Goal: Ask a question

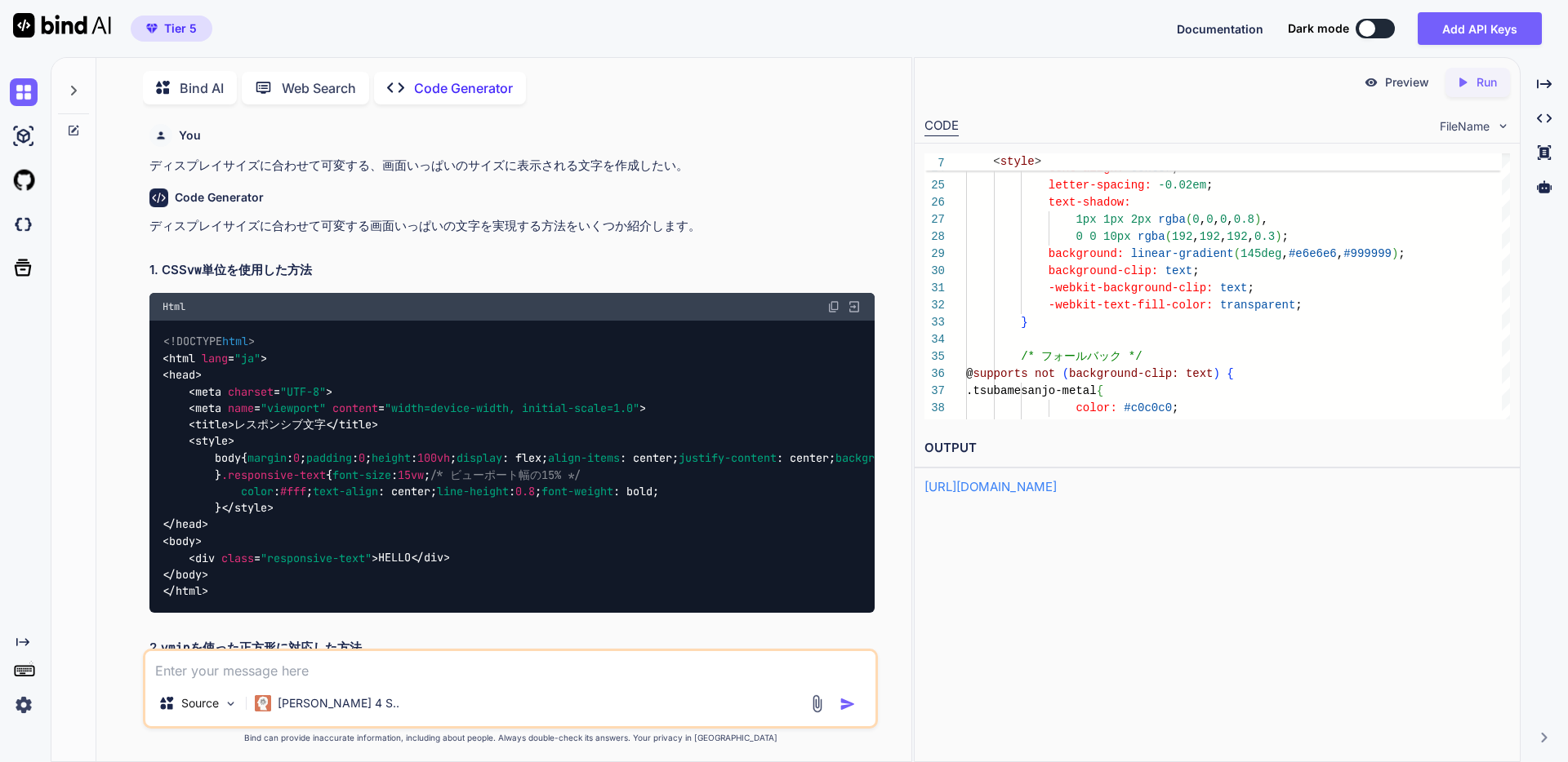
scroll to position [18, 0]
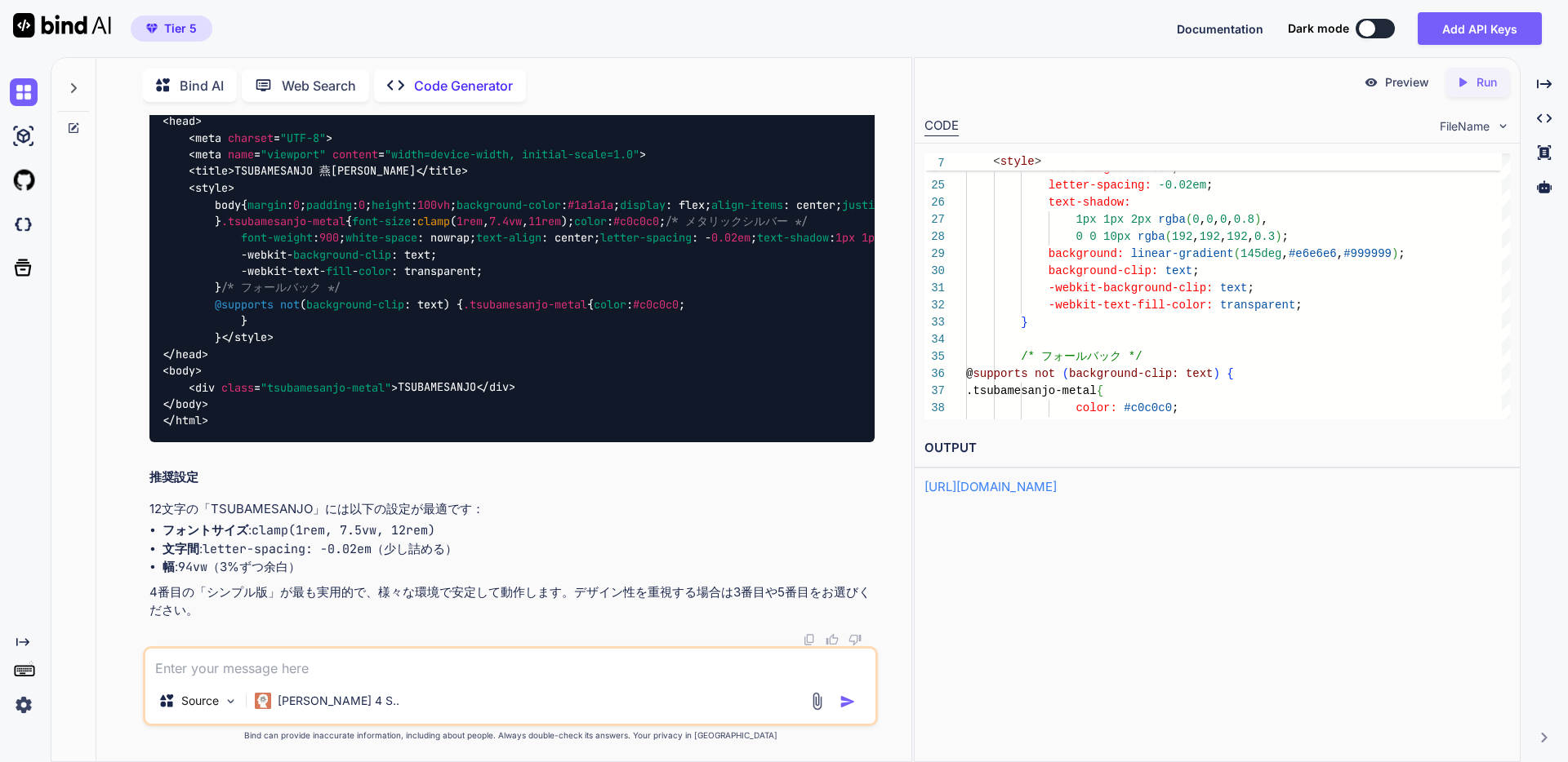
click at [70, 90] on div at bounding box center [73, 83] width 31 height 56
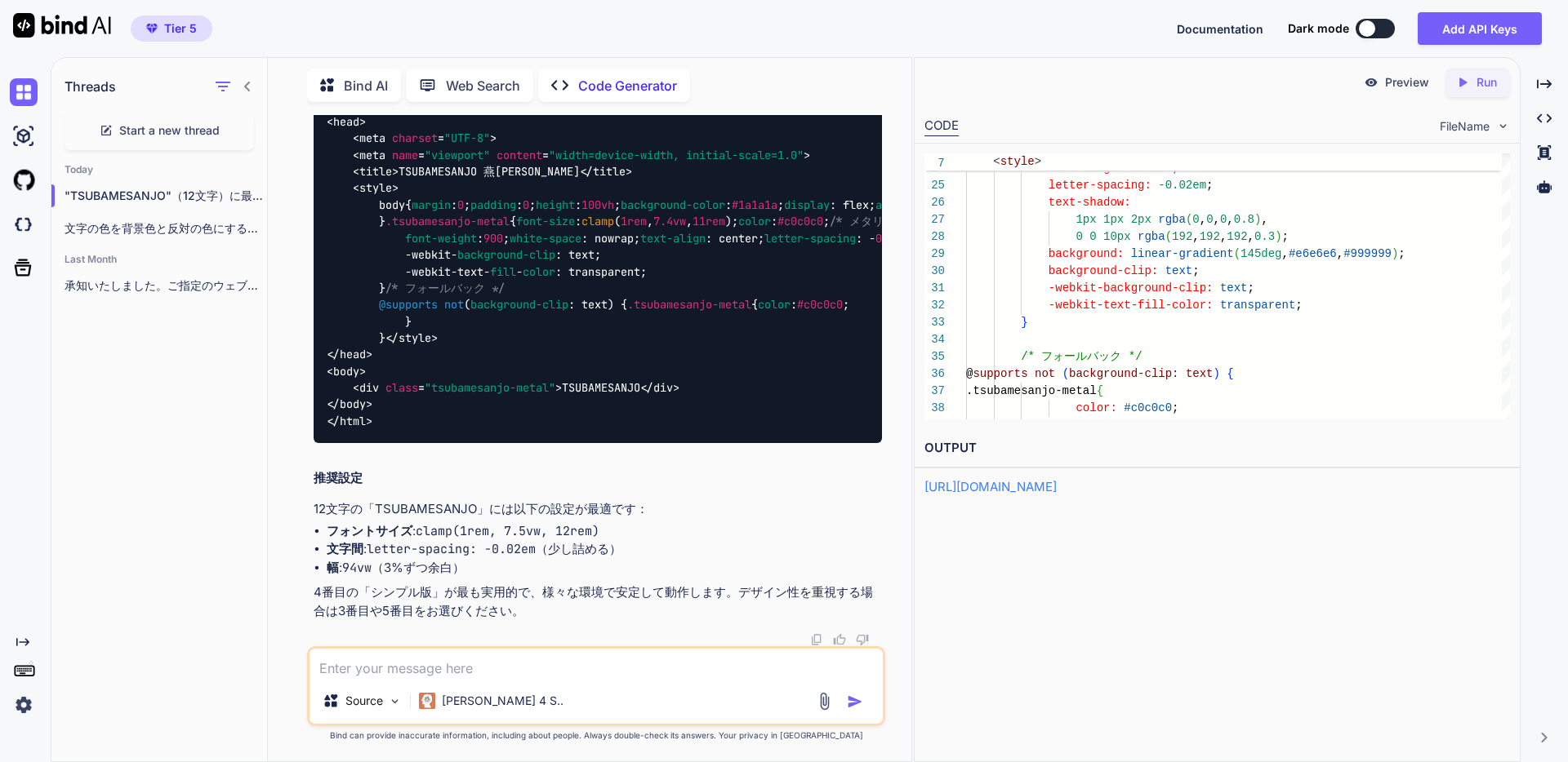
scroll to position [14826, 0]
click at [124, 229] on p "文字の色を背景色と反対の色にするために、いくつかの方法を紹介します。最も効果的なのは`background-clip: text`を使用する方法です。 ## …" at bounding box center [165, 229] width 202 height 17
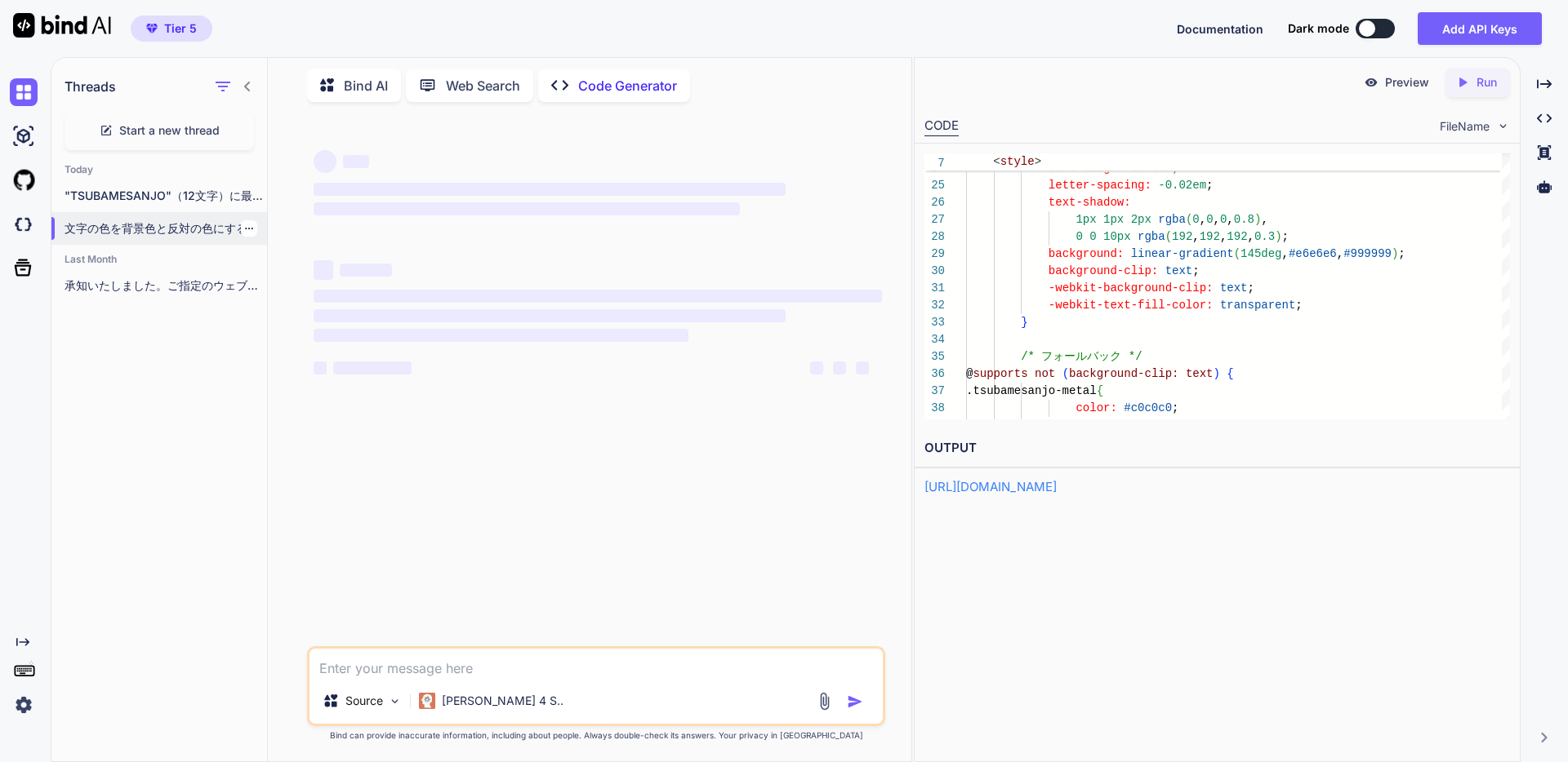
scroll to position [0, 0]
type textarea "x"
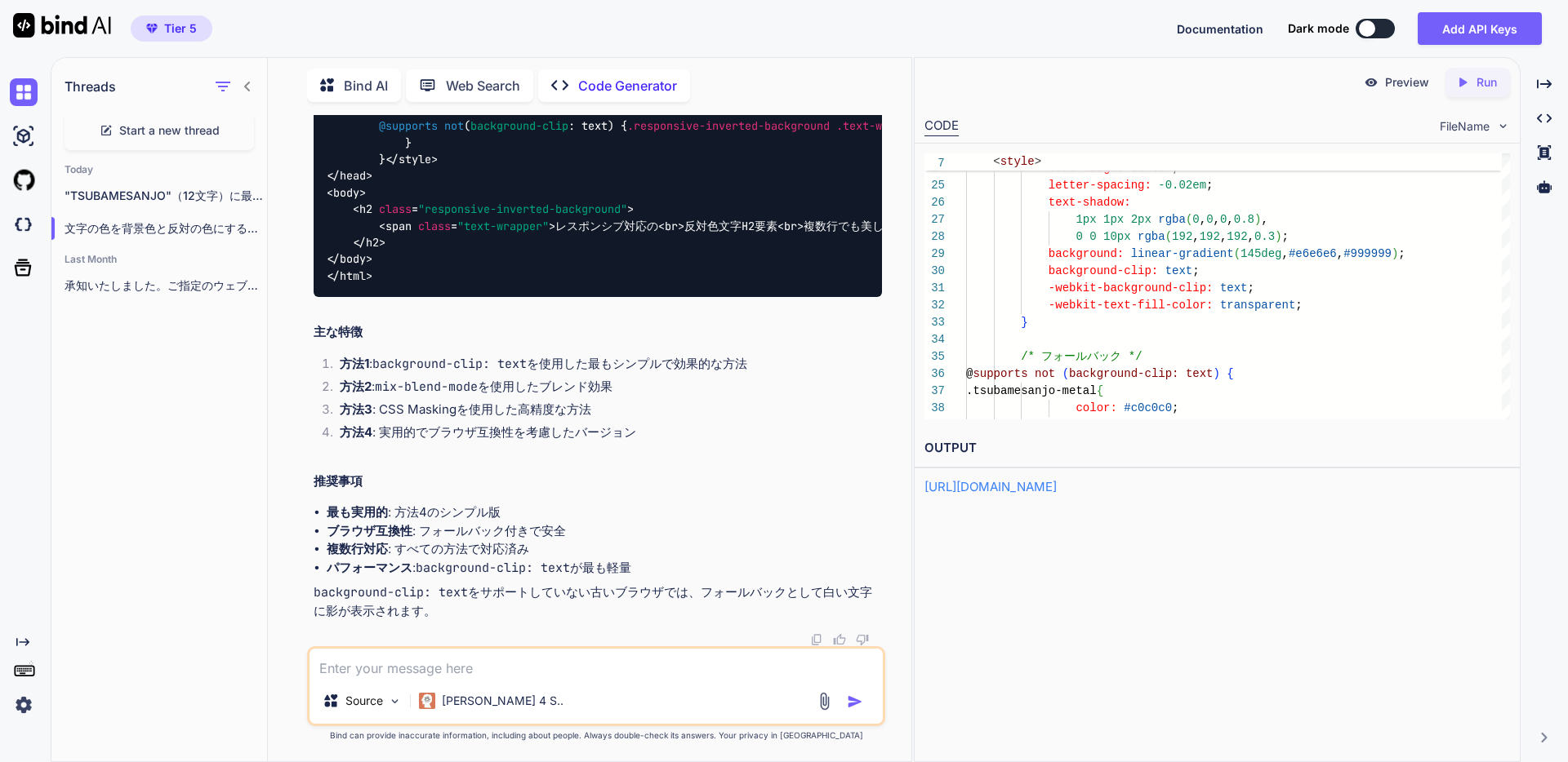
scroll to position [10316, 0]
drag, startPoint x: 407, startPoint y: 376, endPoint x: 631, endPoint y: 540, distance: 277.6
click at [465, 673] on textarea at bounding box center [596, 663] width 573 height 29
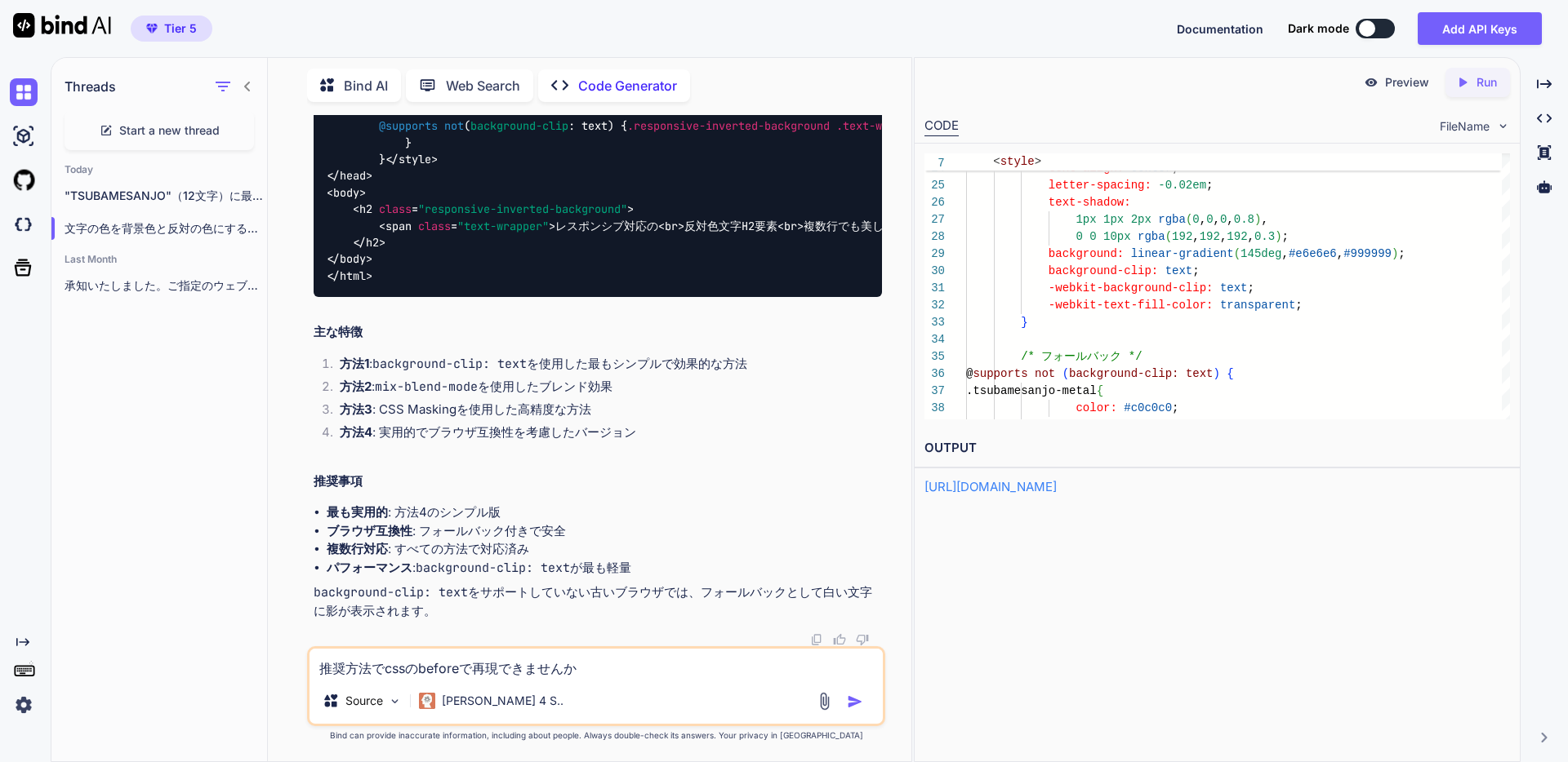
type textarea "推奨方法でcssのbeforeで再現できませんか？"
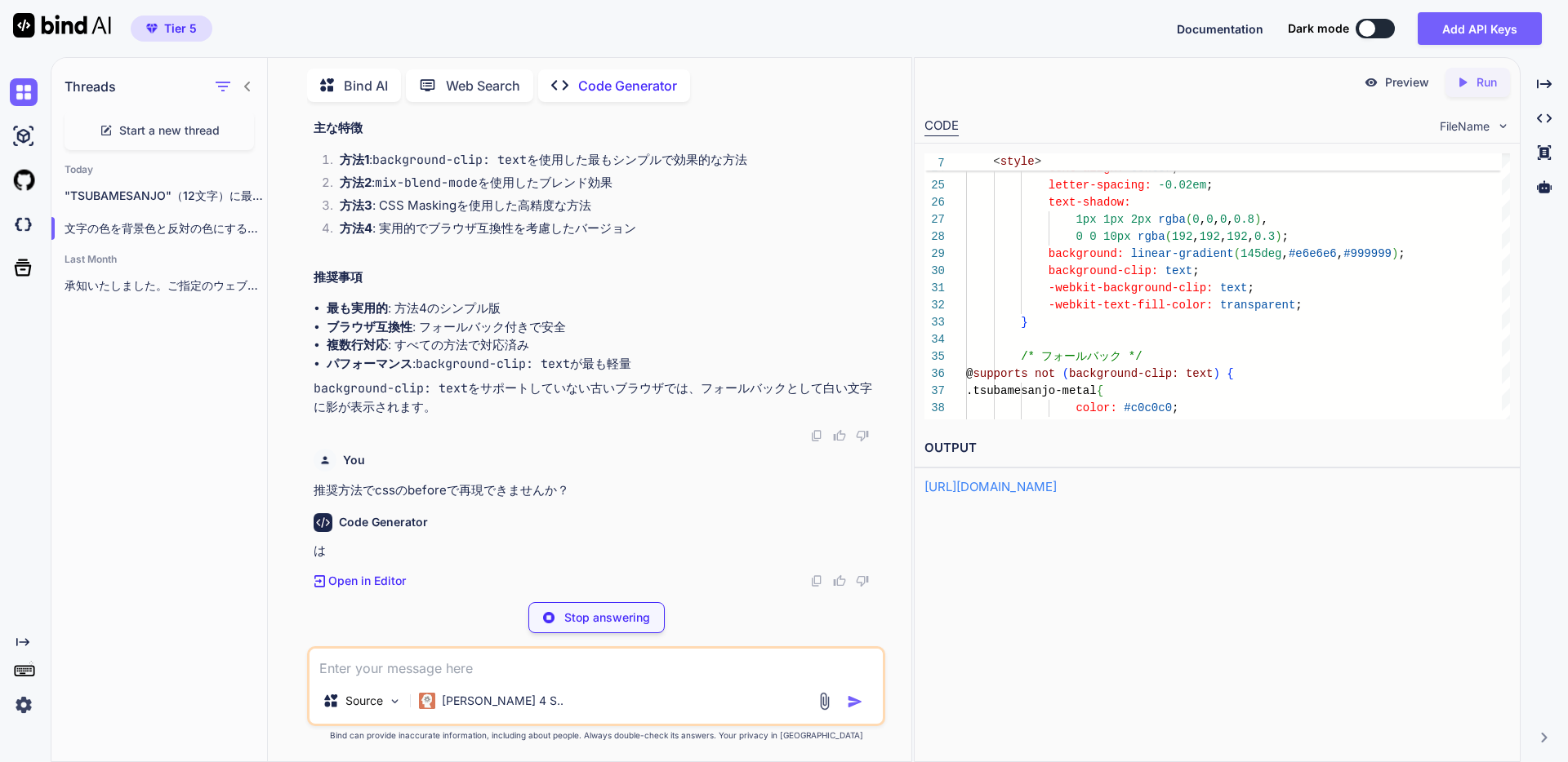
scroll to position [16913, 0]
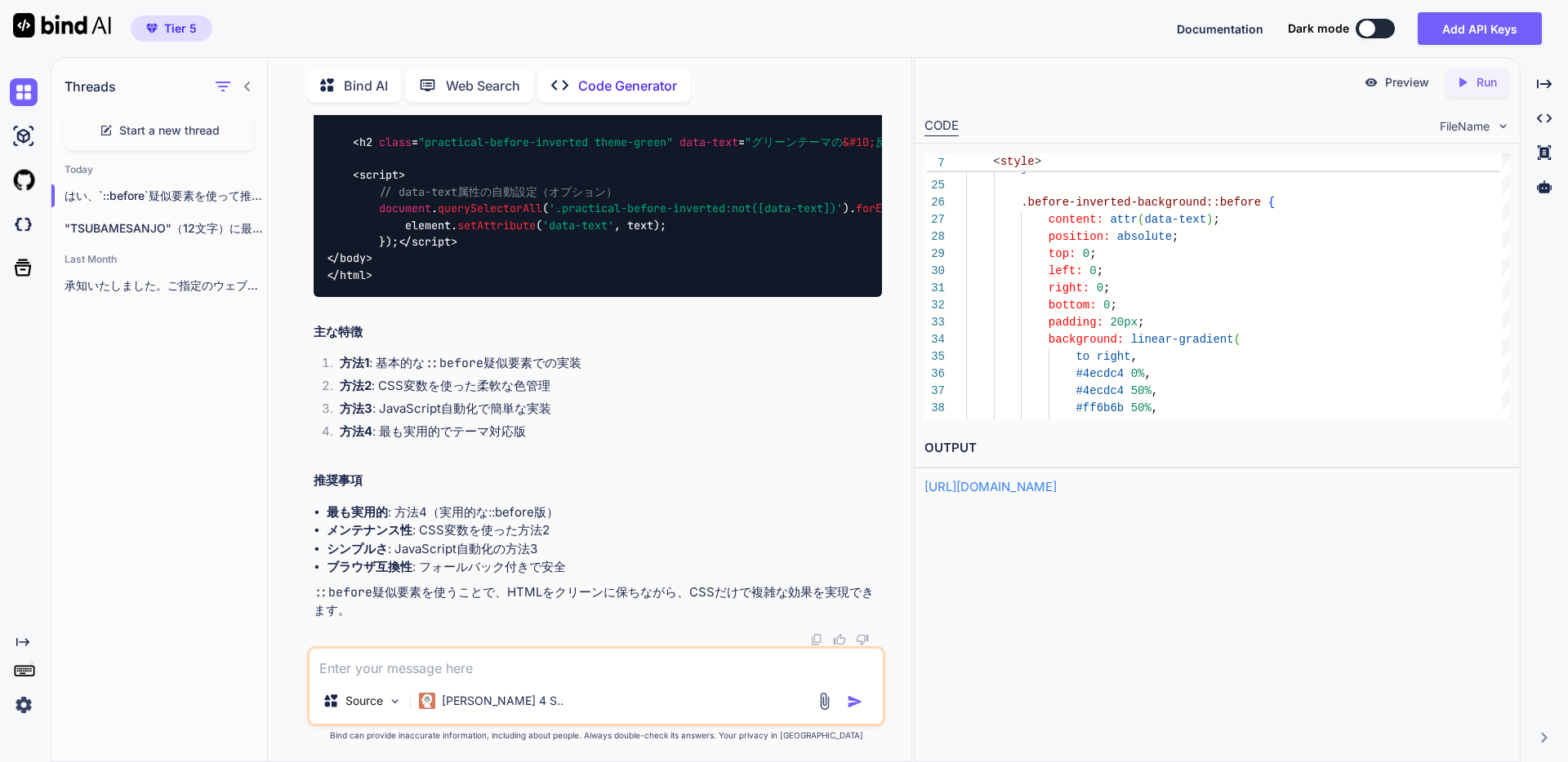
scroll to position [22322, 0]
click at [1468, 84] on icon "Created with Pixso." at bounding box center [1463, 83] width 15 height 15
click at [1408, 88] on p "Preview" at bounding box center [1407, 83] width 44 height 17
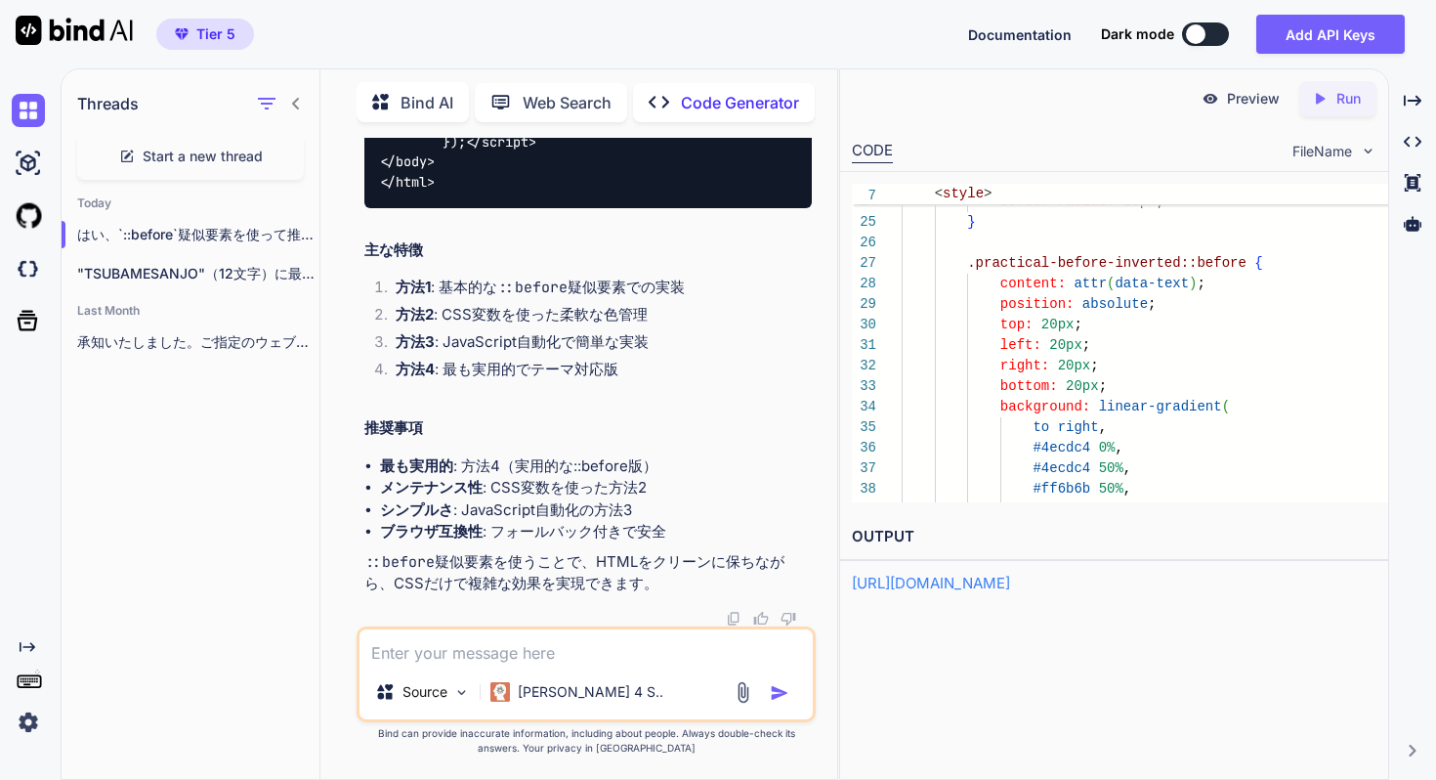
scroll to position [27093, 0]
drag, startPoint x: 499, startPoint y: 300, endPoint x: 759, endPoint y: 573, distance: 377.3
copy span "background : linear-gradient ( to right, #ff6b6b 0% , #ff6b6b 50% , #4ecdc4 50%…"
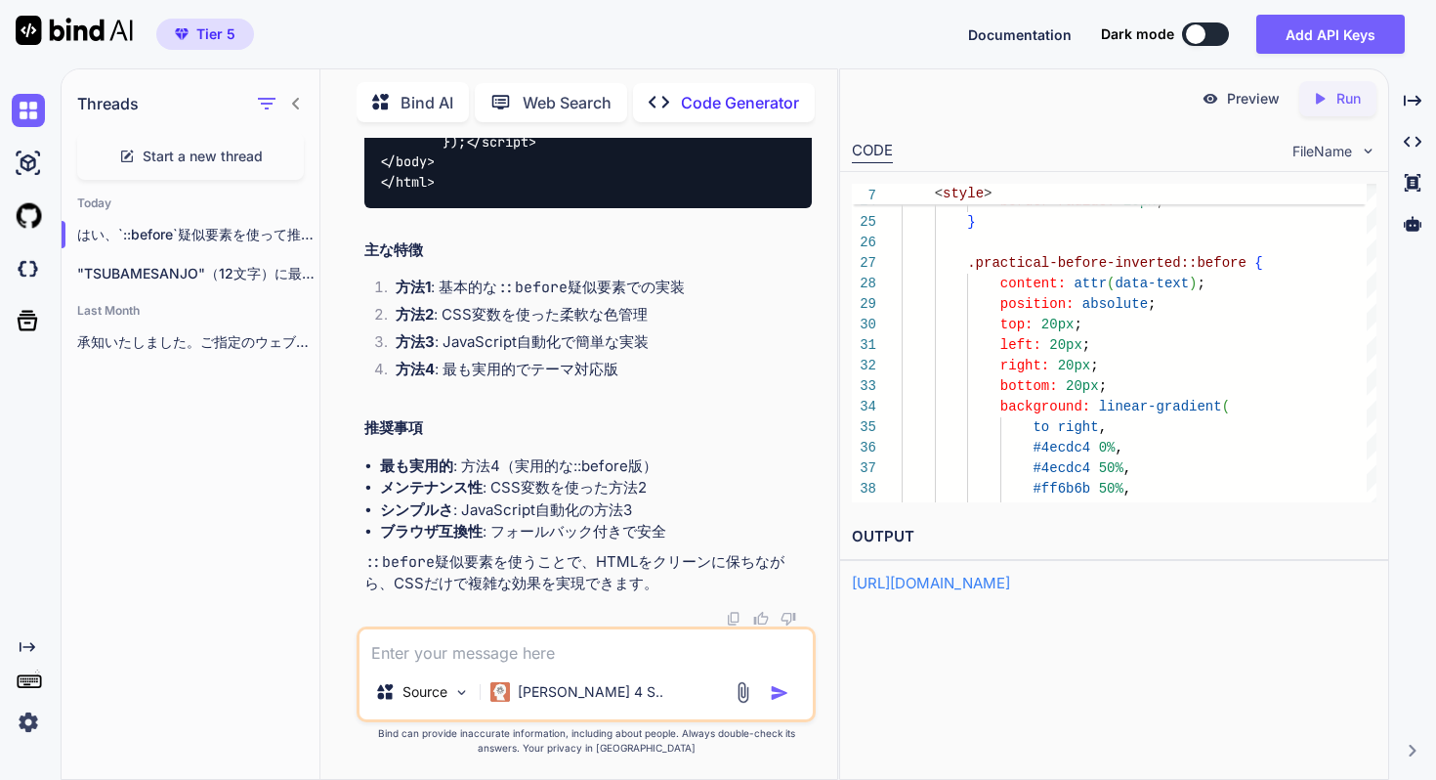
drag, startPoint x: 444, startPoint y: 255, endPoint x: 536, endPoint y: 597, distance: 354.3
copy span ".practical-before-inverted { background : linear-gradient ( to right, #ff6b6b 0…"
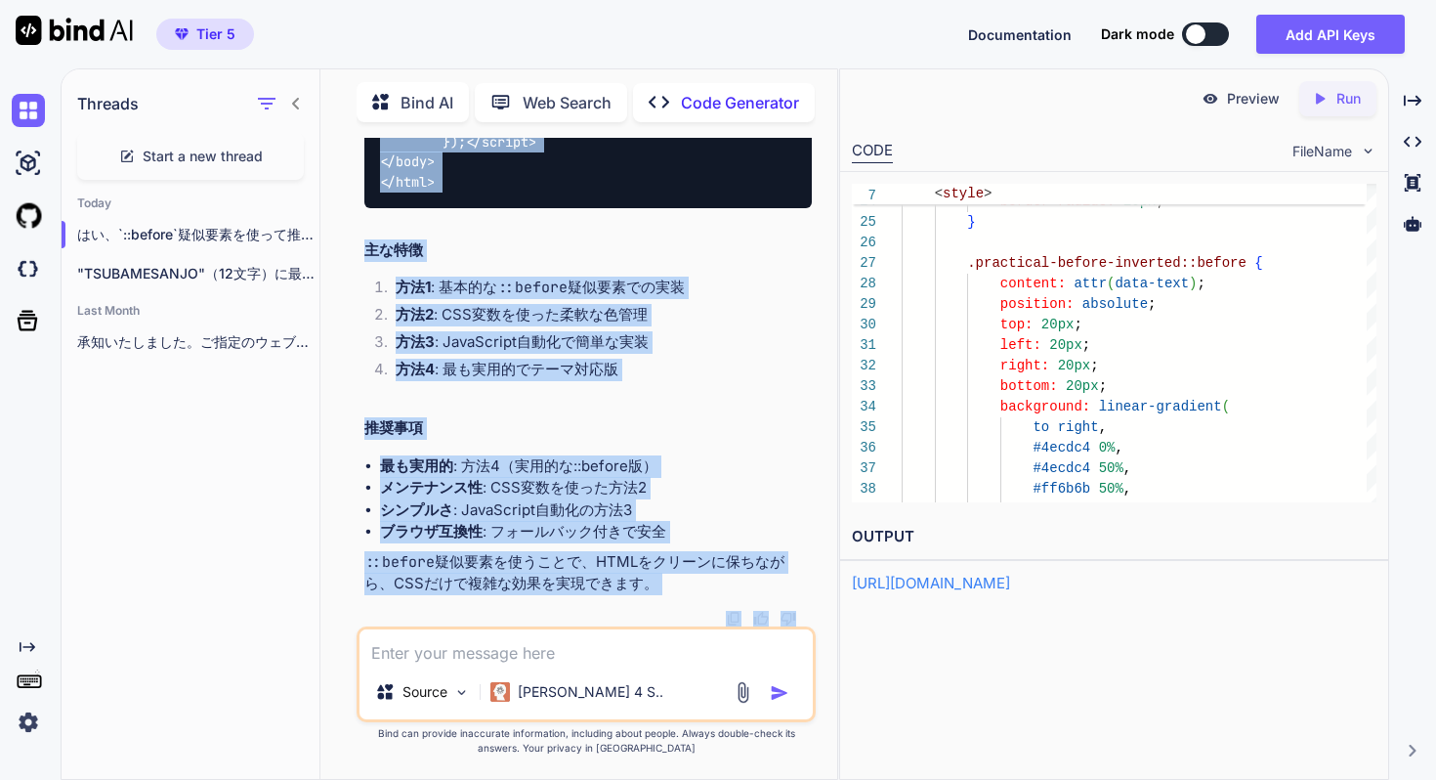
scroll to position [27186, 0]
drag, startPoint x: 613, startPoint y: 519, endPoint x: 498, endPoint y: 495, distance: 116.7
copy span "content : attr (data-text); position : absolute; top : 20px ; left : 20px ; rig…"
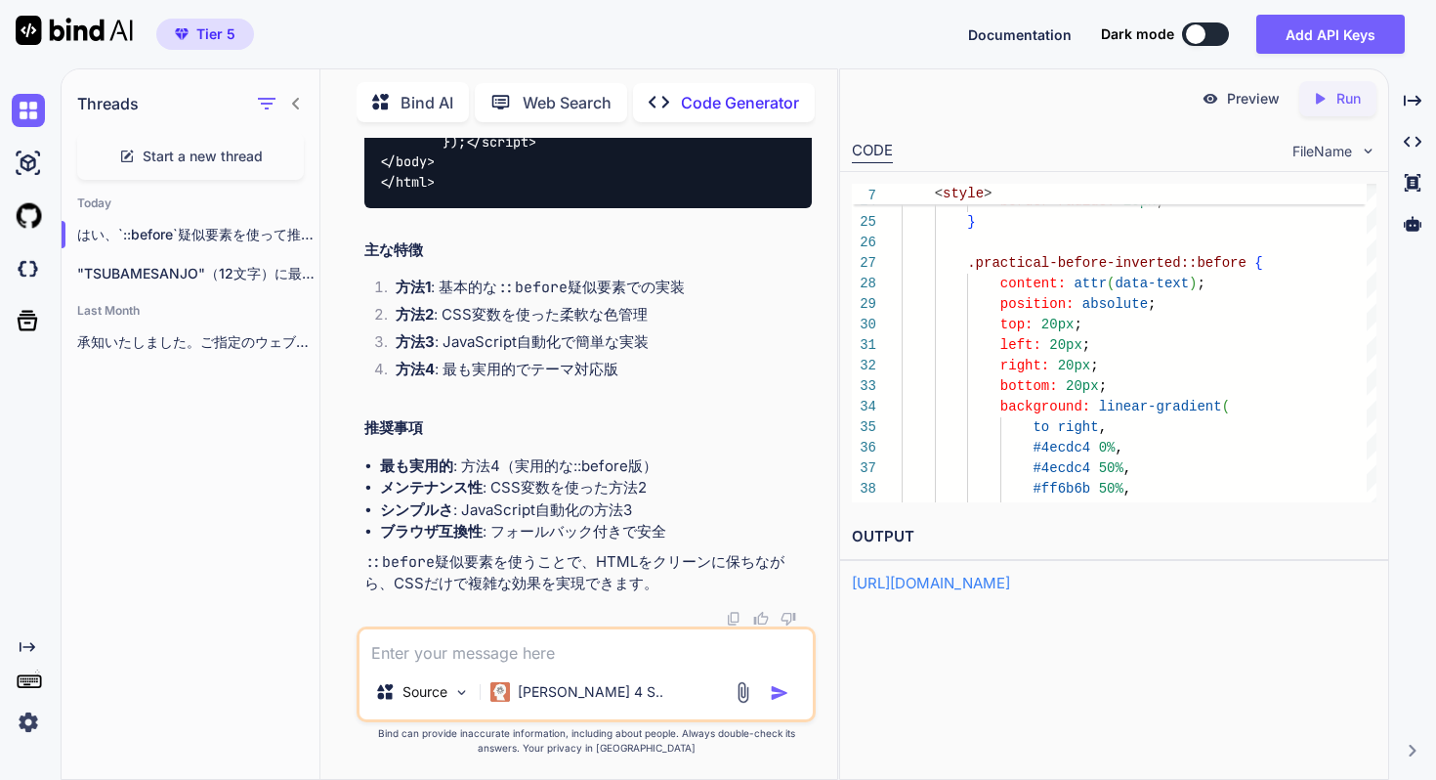
scroll to position [27508, 0]
